Goal: Information Seeking & Learning: Find contact information

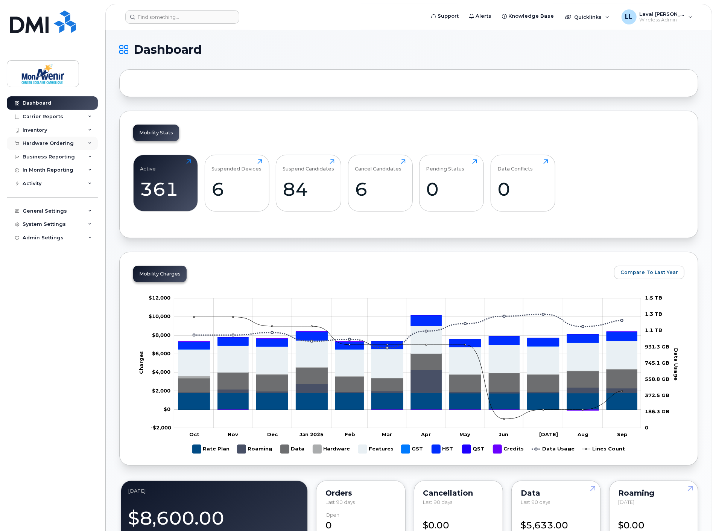
click at [46, 141] on div "Hardware Ordering" at bounding box center [48, 143] width 51 height 6
click at [38, 170] on div "Orders" at bounding box center [35, 171] width 18 height 7
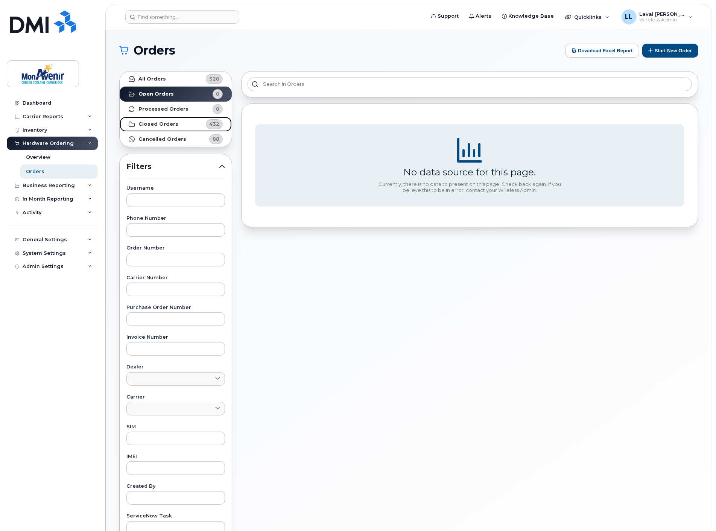
click at [147, 127] on link "Closed Orders 432" at bounding box center [176, 124] width 112 height 15
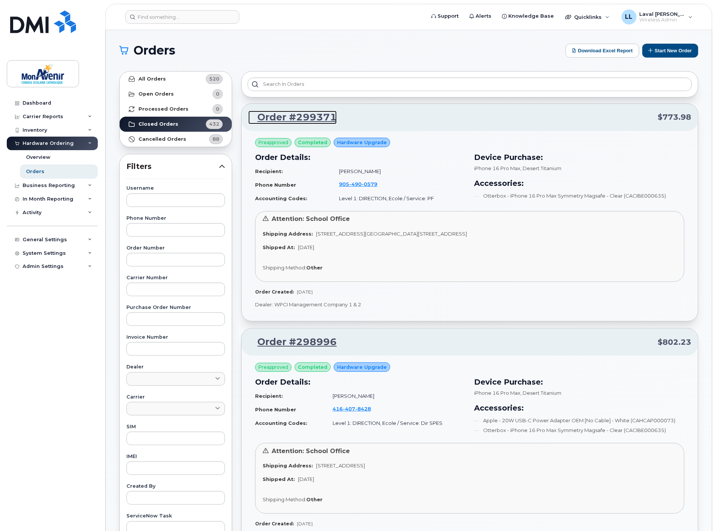
click at [298, 116] on link "Order #299371" at bounding box center [292, 118] width 88 height 14
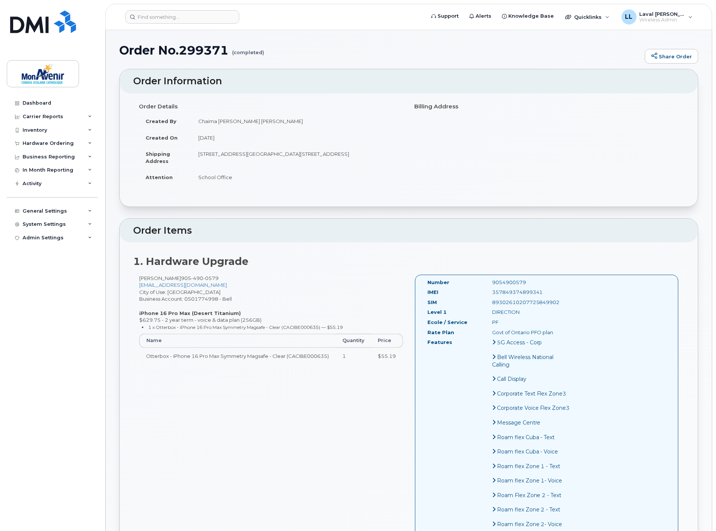
drag, startPoint x: 543, startPoint y: 294, endPoint x: 486, endPoint y: 292, distance: 56.8
click at [487, 292] on div "357849374899341" at bounding box center [532, 292] width 90 height 7
copy div "357849374899341"
drag, startPoint x: 557, startPoint y: 301, endPoint x: 480, endPoint y: 304, distance: 77.2
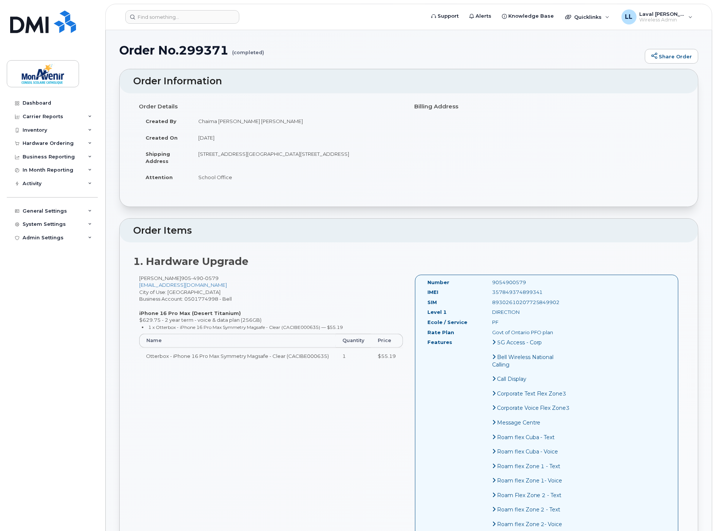
click at [487, 304] on div "89302610207725849902" at bounding box center [532, 302] width 90 height 7
copy div "89302610207725849902"
drag, startPoint x: 235, startPoint y: 278, endPoint x: 190, endPoint y: 279, distance: 44.4
click at [190, 279] on div "Sandrine Tchatchou 905 490 0579 stchatchousadja@cscmonavenir.ca City of Use: Cl…" at bounding box center [271, 323] width 276 height 96
copy span "905 490 0579"
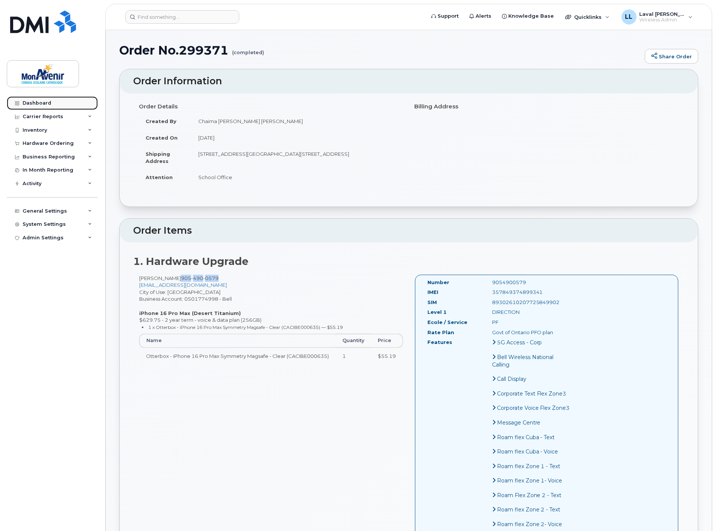
click at [39, 102] on div "Dashboard" at bounding box center [37, 103] width 29 height 6
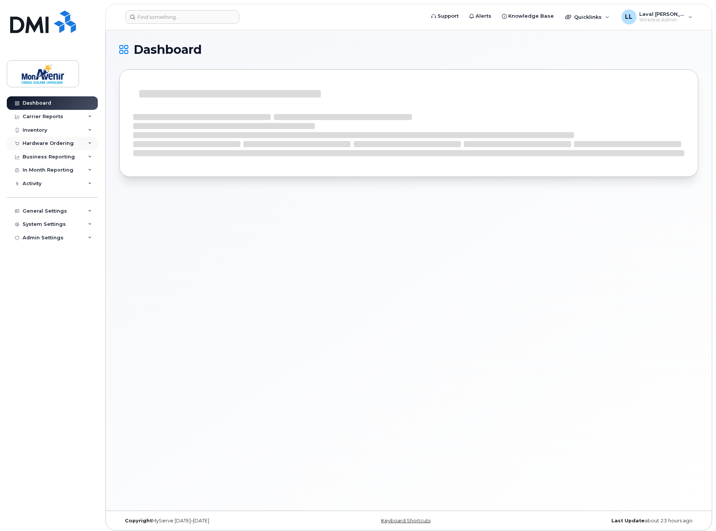
click at [47, 141] on div "Hardware Ordering" at bounding box center [48, 143] width 51 height 6
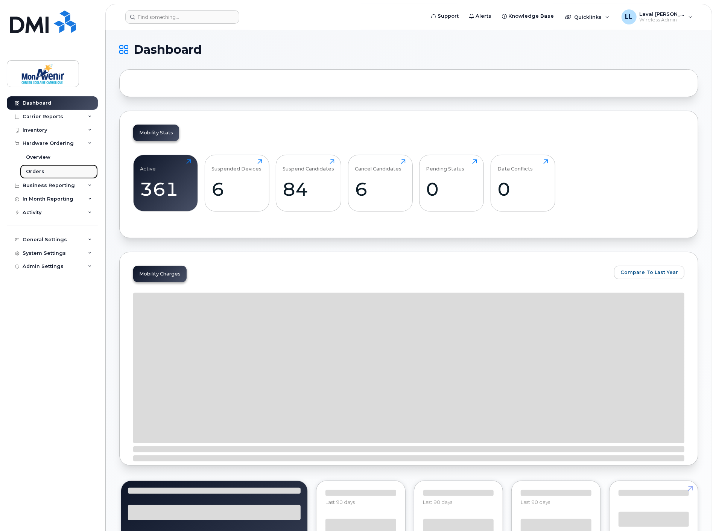
click at [40, 171] on div "Orders" at bounding box center [35, 171] width 18 height 7
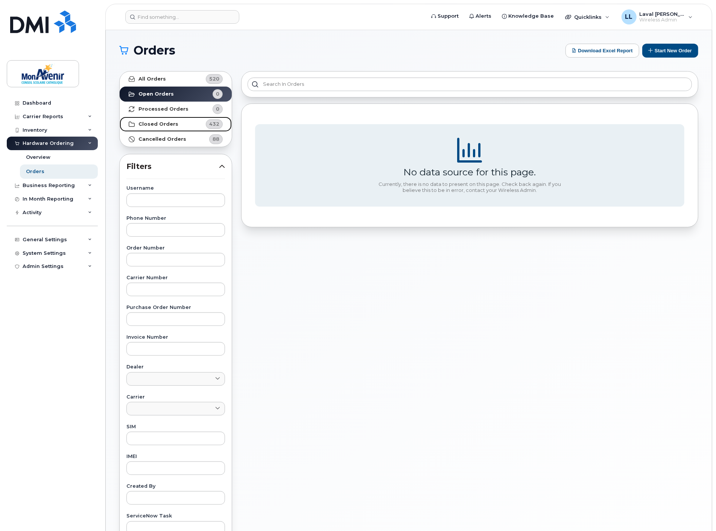
click at [152, 123] on strong "Closed Orders" at bounding box center [158, 124] width 40 height 6
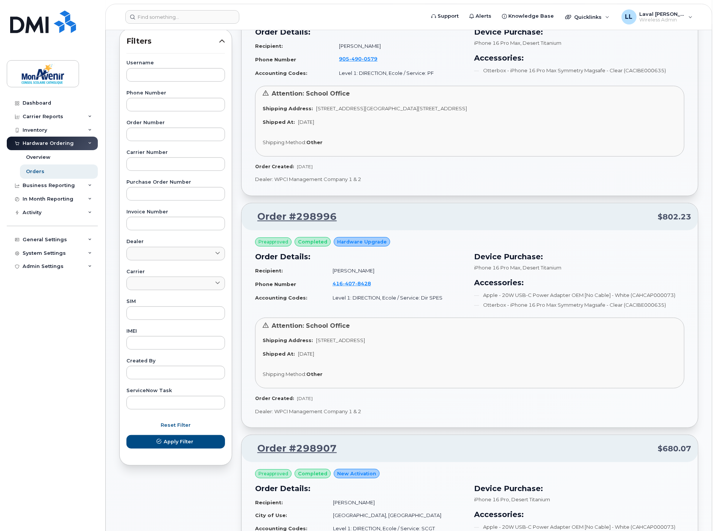
scroll to position [209, 0]
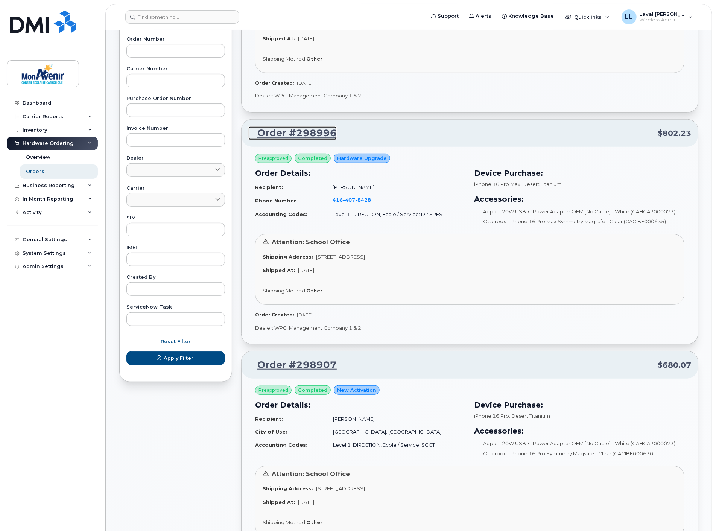
click at [282, 133] on link "Order #298996" at bounding box center [292, 133] width 88 height 14
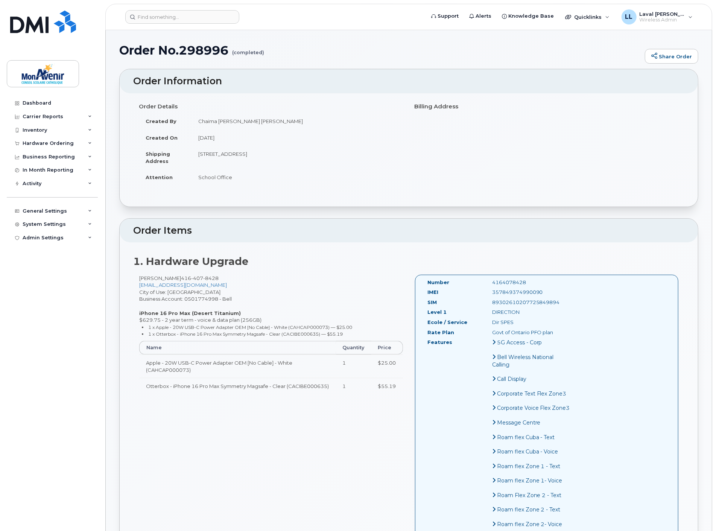
drag, startPoint x: 544, startPoint y: 294, endPoint x: 486, endPoint y: 295, distance: 58.4
click at [487, 295] on div "357849374990090" at bounding box center [532, 292] width 90 height 7
copy div "357849374990090"
click at [538, 308] on div "SIM [TECHNICAL_ID]" at bounding box center [499, 304] width 155 height 10
drag, startPoint x: 554, startPoint y: 301, endPoint x: 483, endPoint y: 306, distance: 70.9
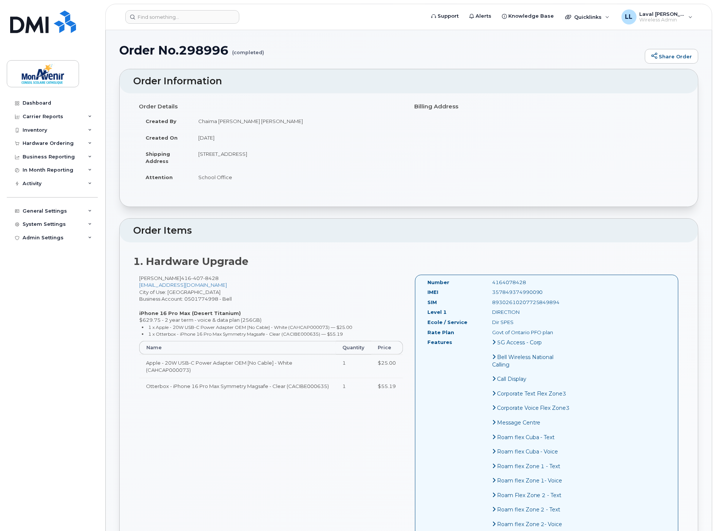
click at [483, 306] on div "SIM [TECHNICAL_ID]" at bounding box center [499, 304] width 155 height 10
copy div "89302610207725849894"
click at [37, 143] on div "Hardware Ordering" at bounding box center [48, 143] width 51 height 6
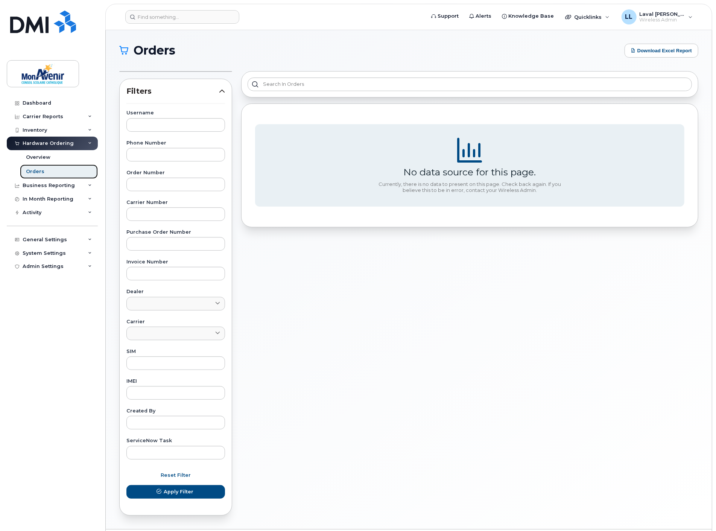
click at [34, 175] on link "Orders" at bounding box center [59, 171] width 78 height 14
click at [35, 170] on div "Orders" at bounding box center [35, 171] width 18 height 7
click at [35, 171] on div "Orders" at bounding box center [35, 171] width 18 height 7
click at [38, 155] on div "Overview" at bounding box center [38, 157] width 24 height 7
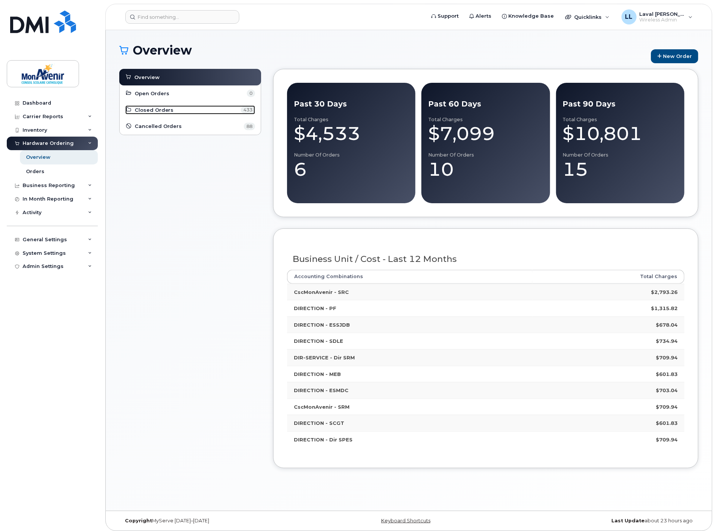
click at [159, 113] on span "Closed Orders" at bounding box center [154, 109] width 39 height 7
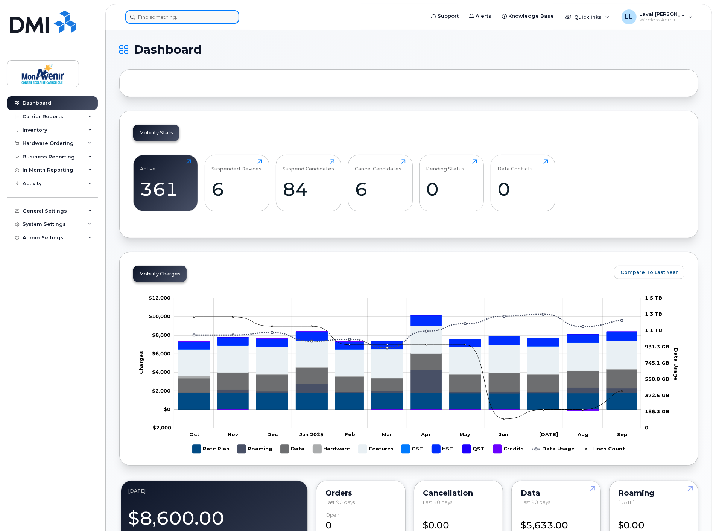
click at [172, 17] on input at bounding box center [182, 17] width 114 height 14
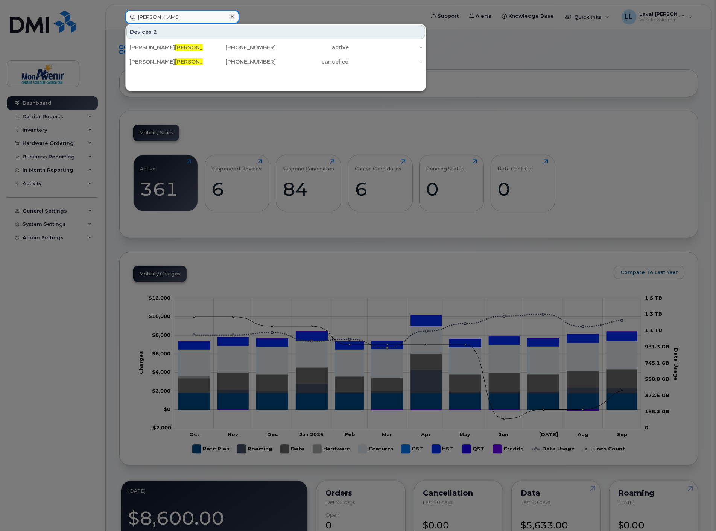
type input "michaud"
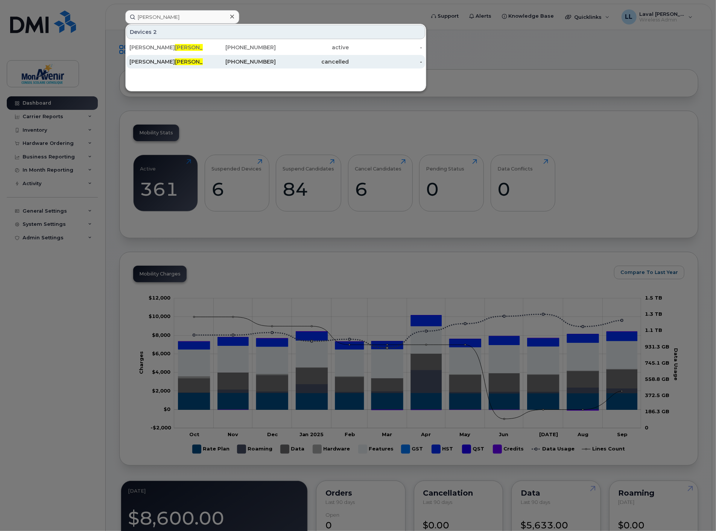
click at [175, 60] on span "Michaud" at bounding box center [198, 61] width 46 height 7
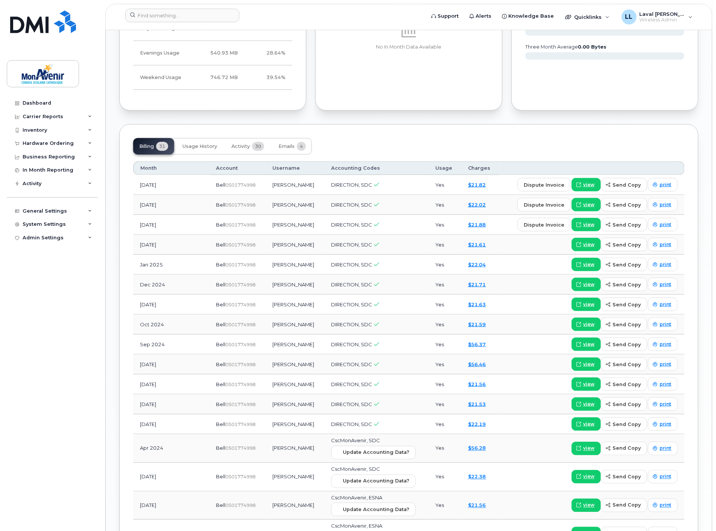
scroll to position [678, 0]
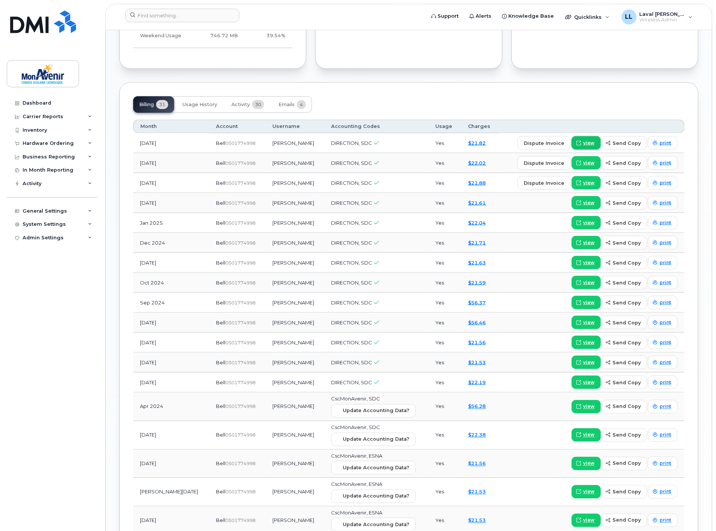
click at [588, 142] on span "view" at bounding box center [588, 143] width 11 height 7
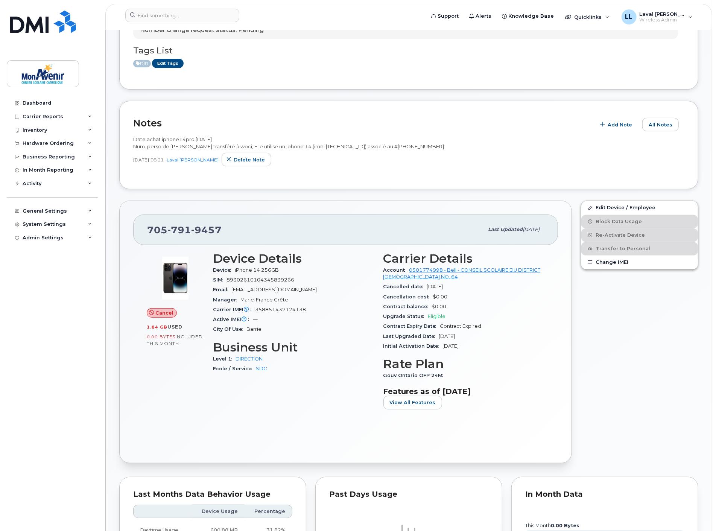
scroll to position [0, 0]
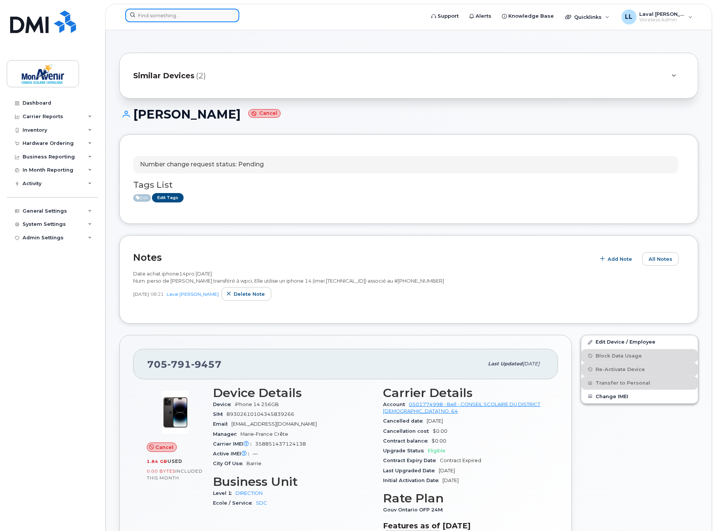
click at [164, 13] on input at bounding box center [182, 16] width 114 height 14
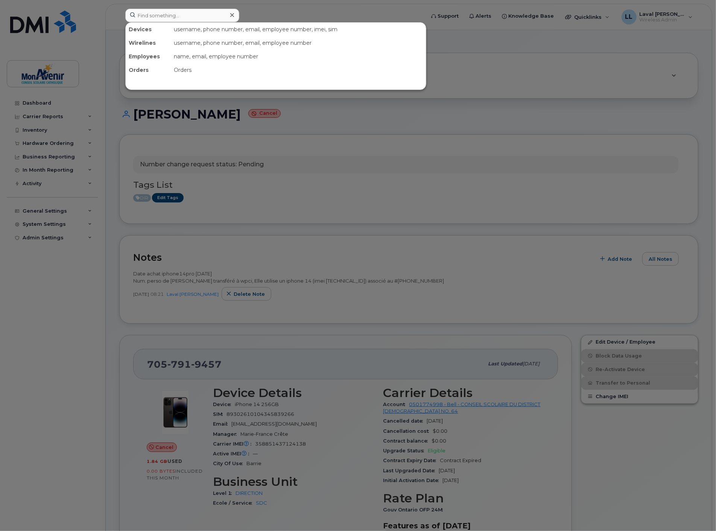
click at [104, 80] on div at bounding box center [358, 265] width 716 height 531
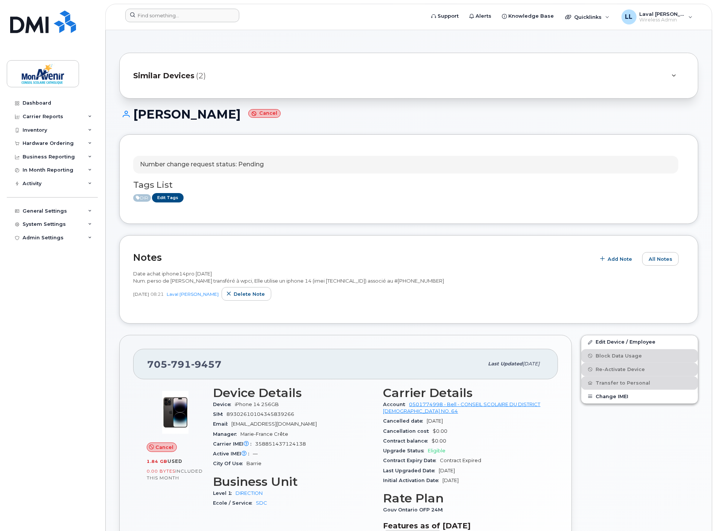
click at [145, 77] on span "Similar Devices" at bounding box center [163, 75] width 61 height 11
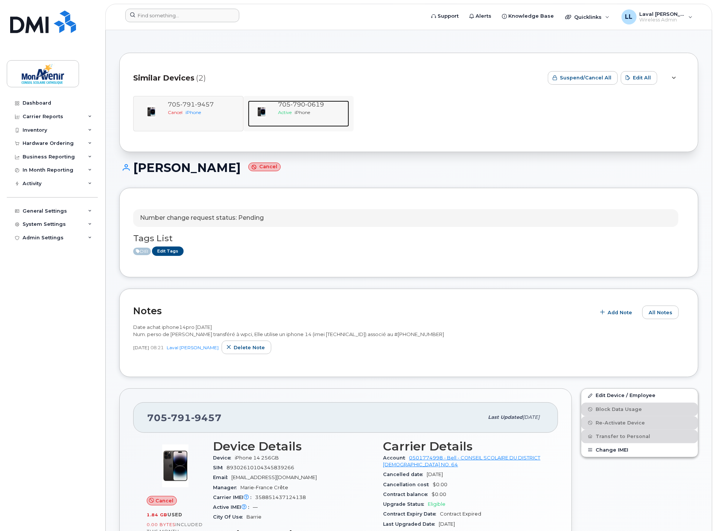
click at [304, 116] on div "705 790 0619 Active iPhone" at bounding box center [312, 113] width 74 height 26
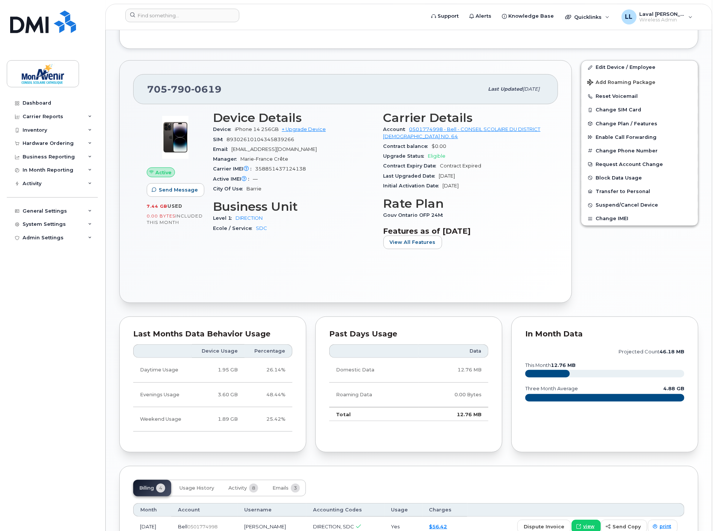
scroll to position [375, 0]
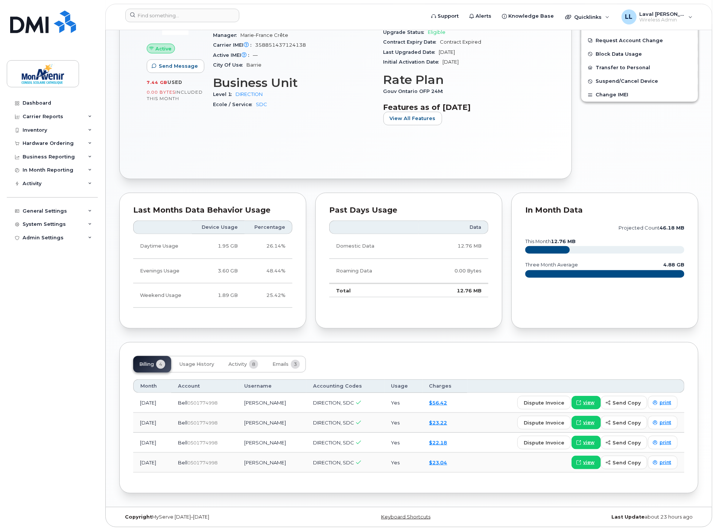
drag, startPoint x: 507, startPoint y: 502, endPoint x: 514, endPoint y: 502, distance: 7.2
click at [511, 502] on div "Similar Devices (2) [PERSON_NAME] Active Tags List Add tags Notes Add Note [PHO…" at bounding box center [409, 81] width 606 height 851
click at [671, 513] on div "Copyright MyServe [DATE]–[DATE] Keyboard Shortcuts Last Update about 23 hours a…" at bounding box center [409, 517] width 606 height 20
click at [541, 490] on div "Billing 4 Usage History Activity 8 Emails 3 Month Account Username Accounting C…" at bounding box center [408, 417] width 579 height 151
click at [598, 487] on div "Billing 4 Usage History Activity 8 Emails 3 Month Account Username Accounting C…" at bounding box center [408, 417] width 579 height 151
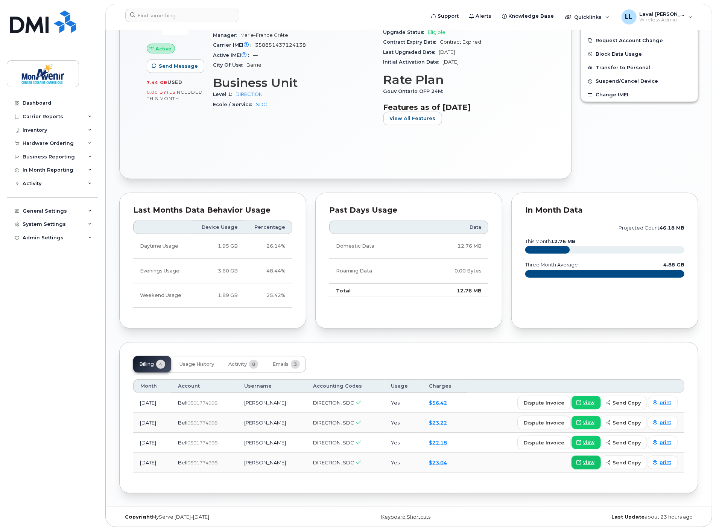
click at [590, 463] on span "view" at bounding box center [588, 462] width 11 height 7
